Goal: Information Seeking & Learning: Learn about a topic

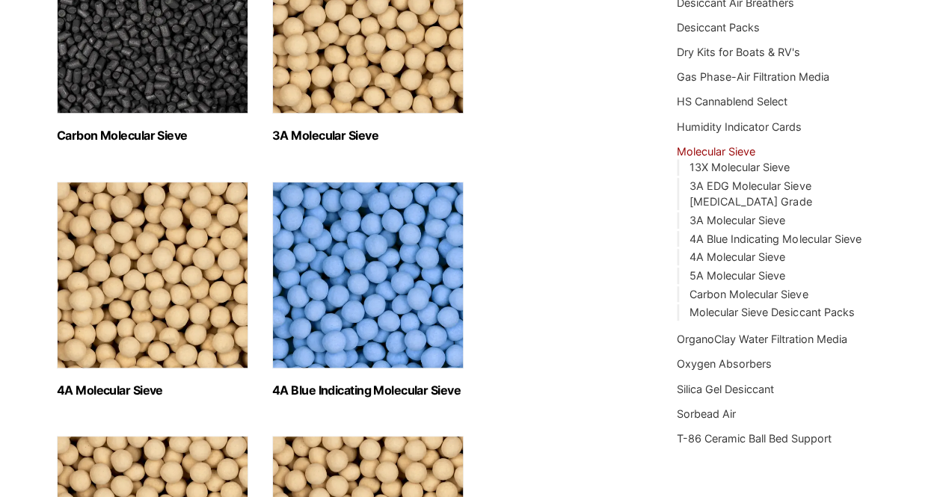
scroll to position [330, 0]
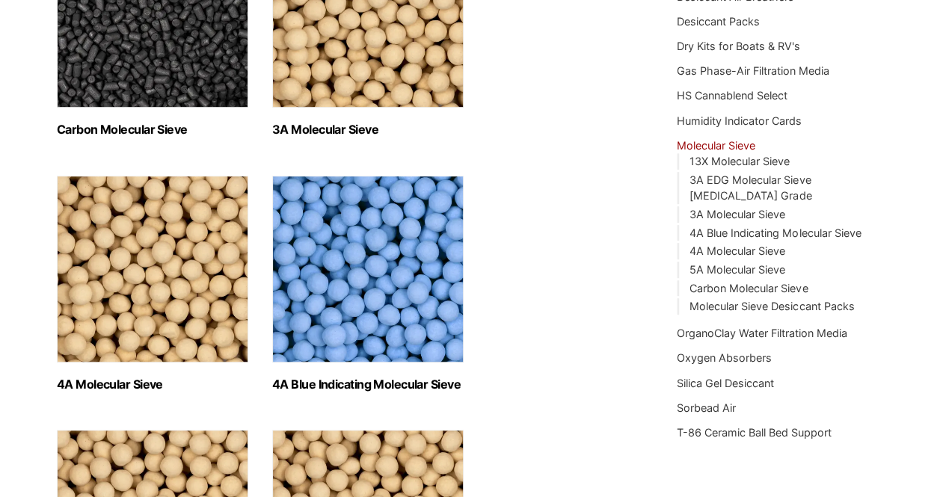
click at [203, 285] on img "Visit product category 4A Molecular Sieve" at bounding box center [152, 269] width 191 height 187
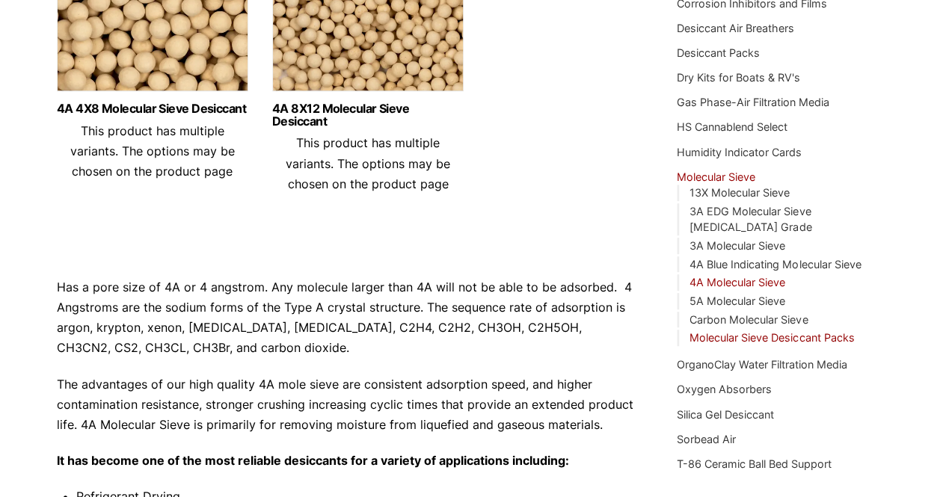
scroll to position [301, 0]
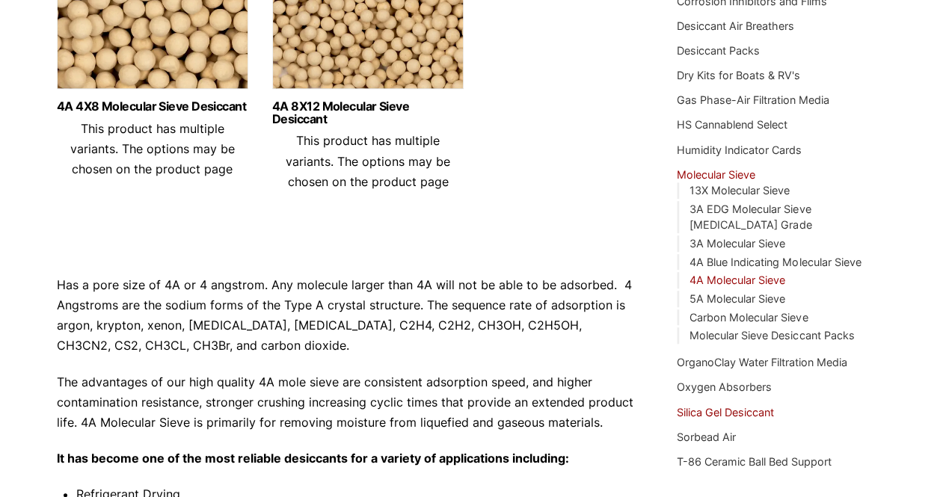
click at [733, 406] on link "Silica Gel Desiccant" at bounding box center [725, 412] width 97 height 13
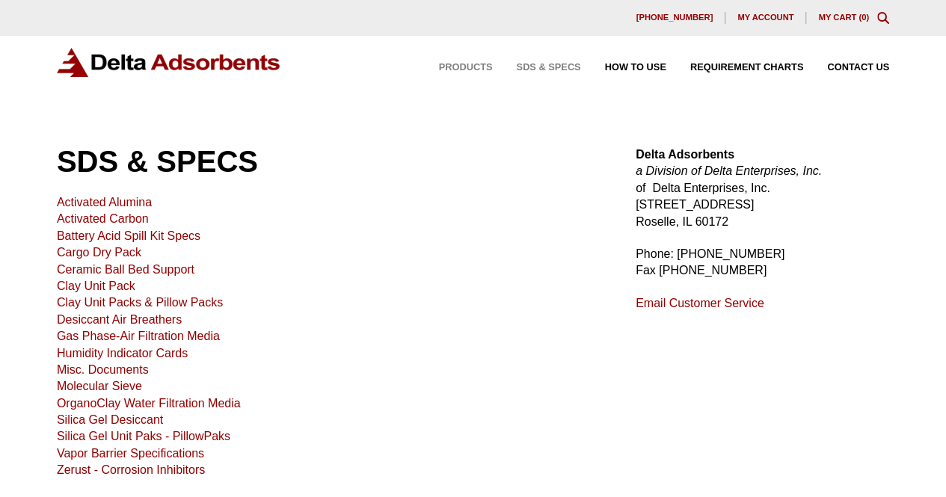
click at [479, 70] on span "Products" at bounding box center [466, 68] width 54 height 10
